Goal: Find specific page/section: Find specific page/section

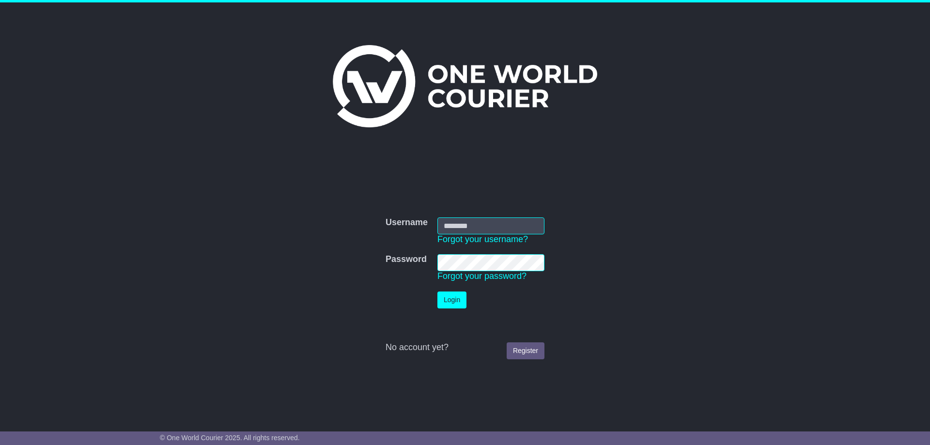
type input "**********"
click at [453, 299] on button "Login" at bounding box center [451, 300] width 29 height 17
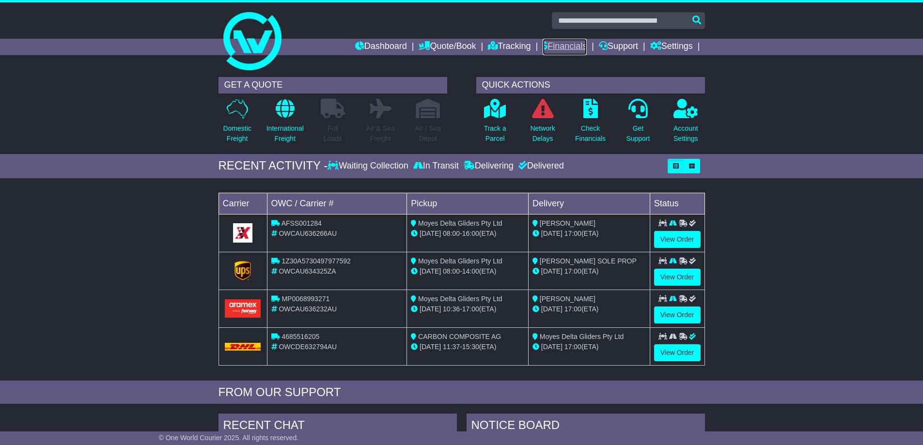
click at [561, 46] on link "Financials" at bounding box center [565, 47] width 44 height 16
